Goal: Check status: Check status

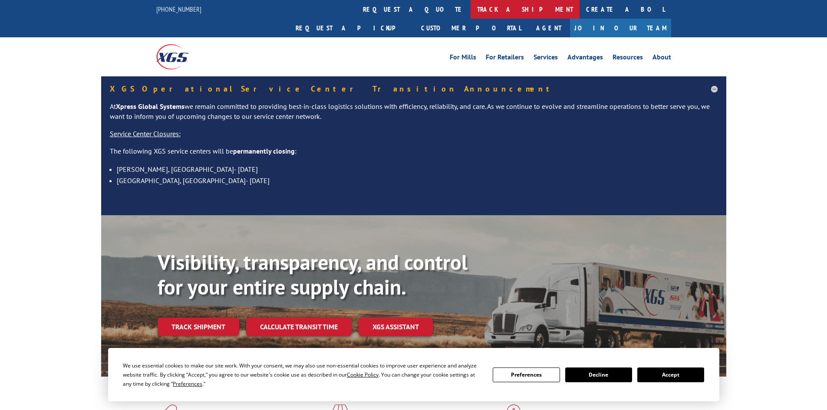
click at [471, 9] on link "track a shipment" at bounding box center [525, 9] width 109 height 19
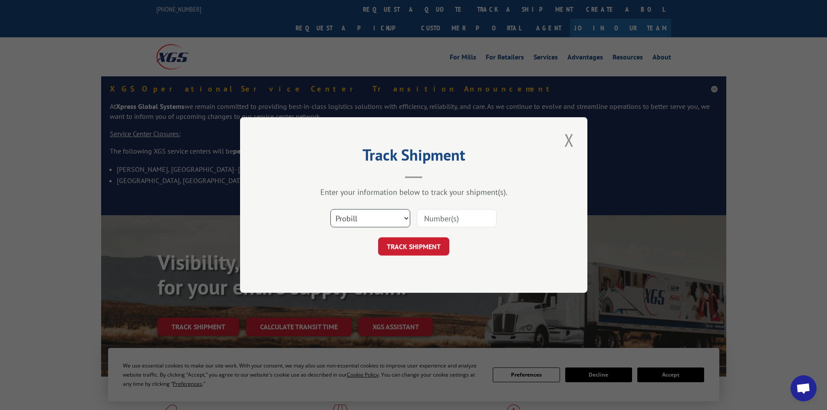
click at [405, 222] on select "Select category... Probill BOL PO" at bounding box center [370, 218] width 80 height 18
select select "bol"
click at [330, 209] on select "Select category... Probill BOL PO" at bounding box center [370, 218] width 80 height 18
click at [455, 216] on input at bounding box center [457, 218] width 80 height 18
type input "362086"
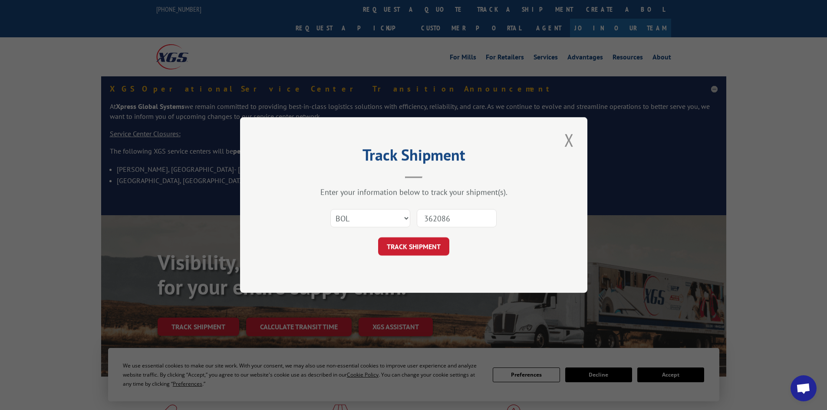
click button "TRACK SHIPMENT" at bounding box center [413, 247] width 71 height 18
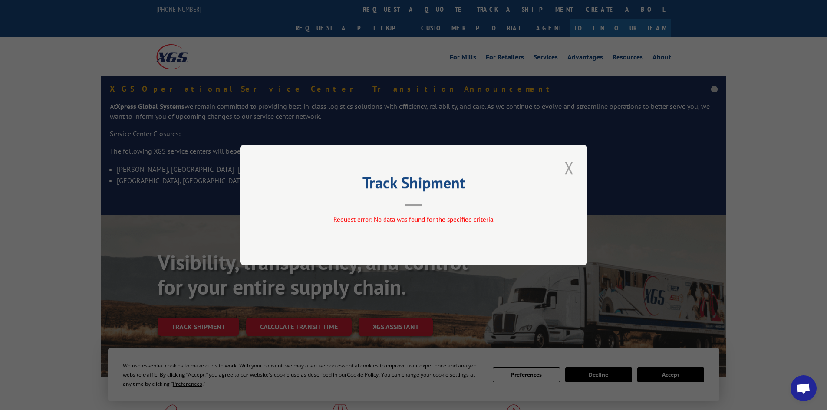
click at [572, 174] on button "Close modal" at bounding box center [569, 168] width 15 height 24
